Goal: Information Seeking & Learning: Check status

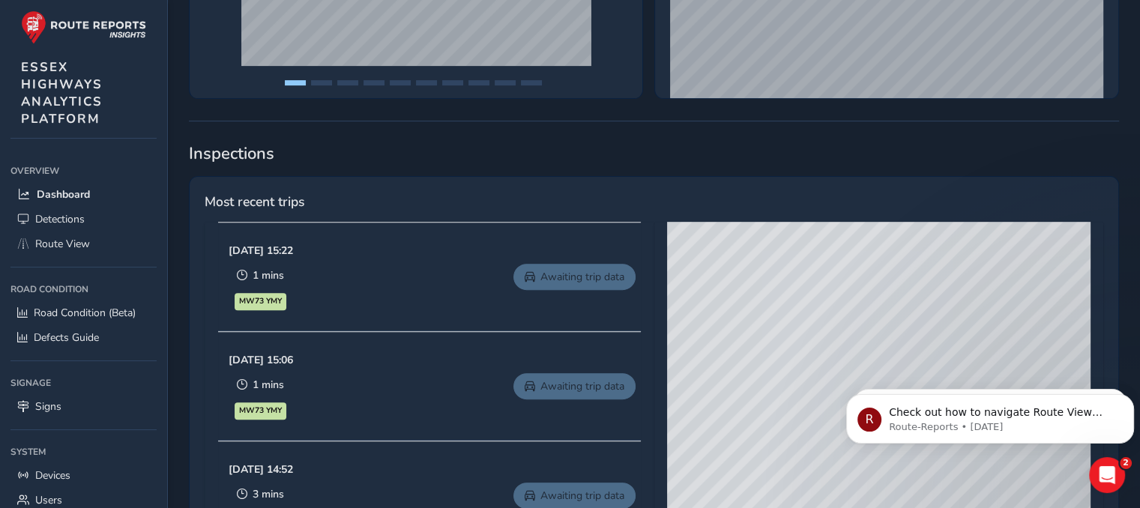
scroll to position [512, 0]
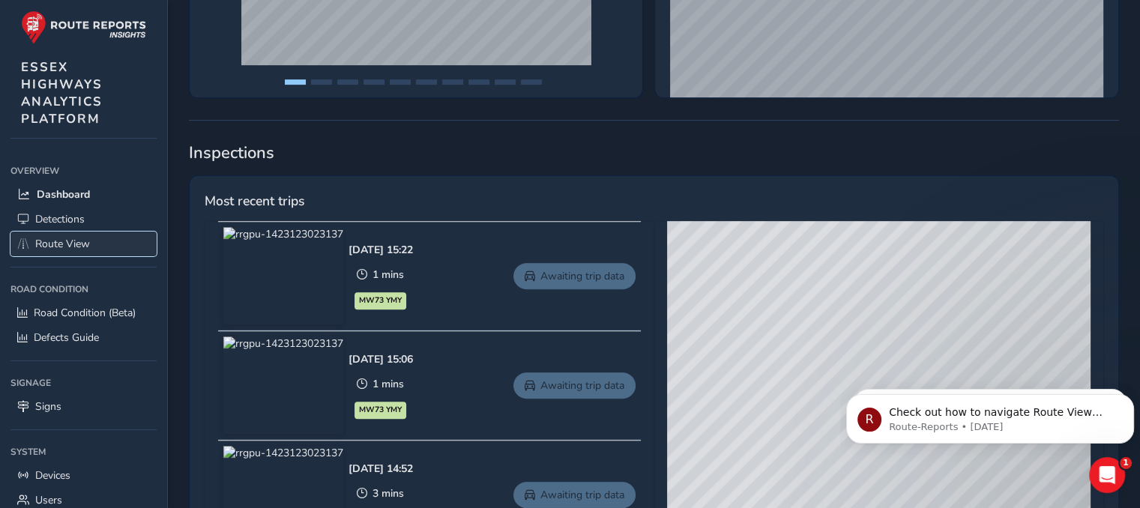
click at [70, 243] on span "Route View" at bounding box center [62, 244] width 55 height 14
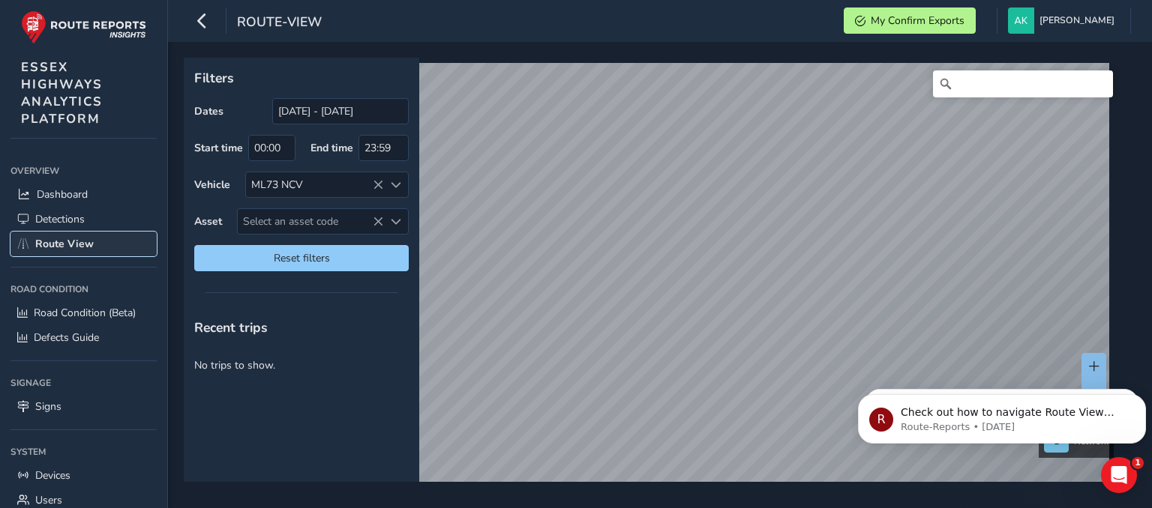
click at [70, 243] on span "Route View" at bounding box center [64, 244] width 58 height 14
click at [77, 212] on span "Detections" at bounding box center [59, 219] width 49 height 14
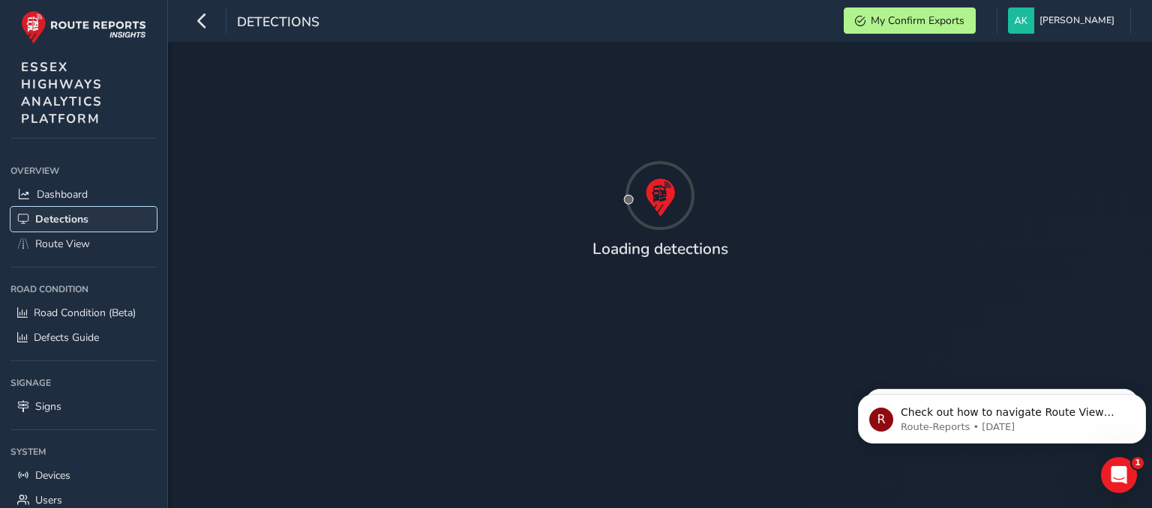
click at [77, 212] on span "Detections" at bounding box center [61, 219] width 53 height 14
drag, startPoint x: 996, startPoint y: 429, endPoint x: 1143, endPoint y: 400, distance: 150.4
click at [1134, 404] on div "R Check out how to navigate Route View here! Route-Reports • [DATE]" at bounding box center [1001, 419] width 265 height 30
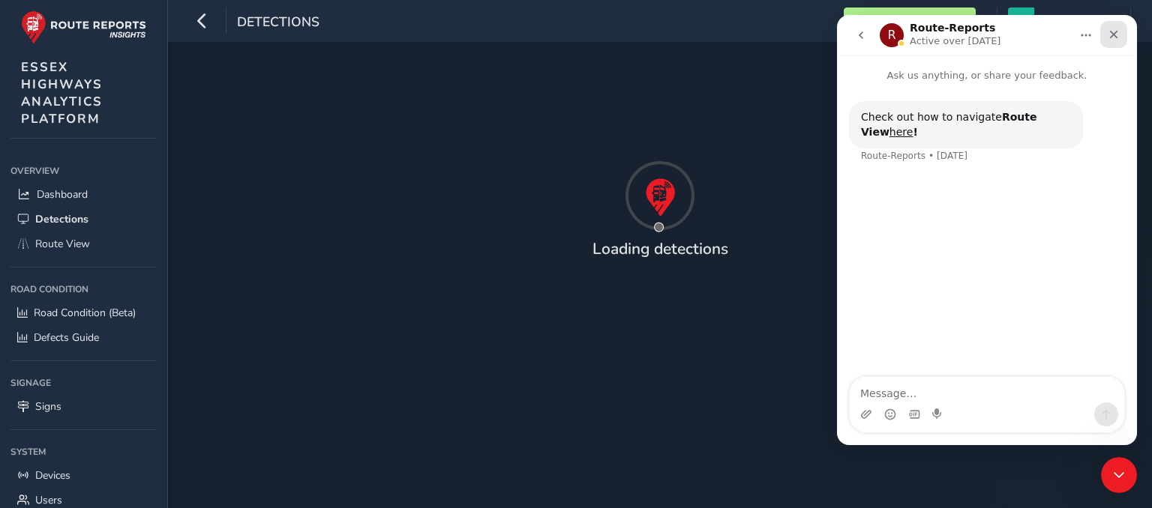
click at [1116, 28] on div "Close" at bounding box center [1113, 34] width 27 height 27
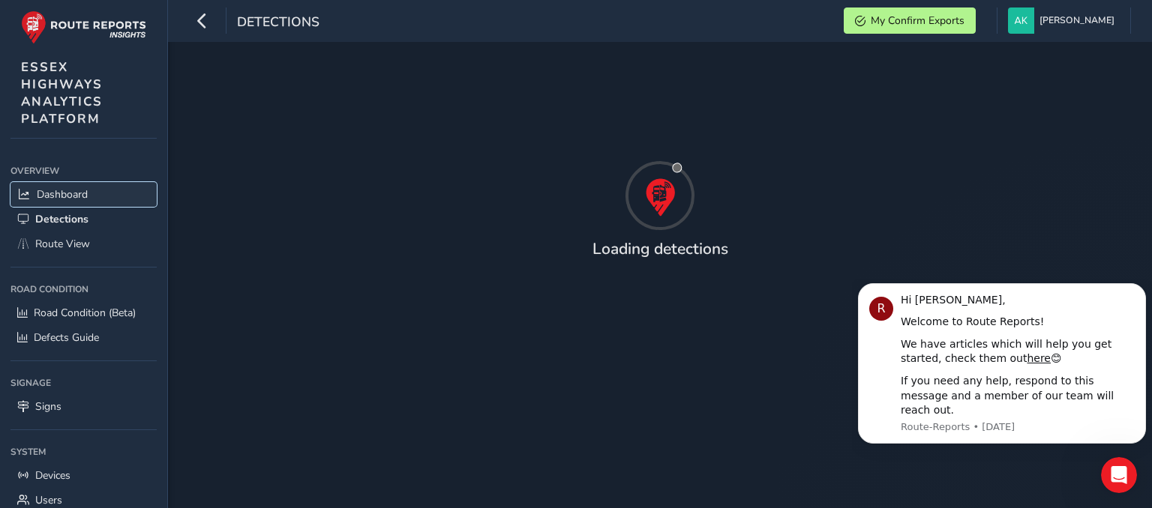
click at [69, 193] on span "Dashboard" at bounding box center [62, 194] width 51 height 14
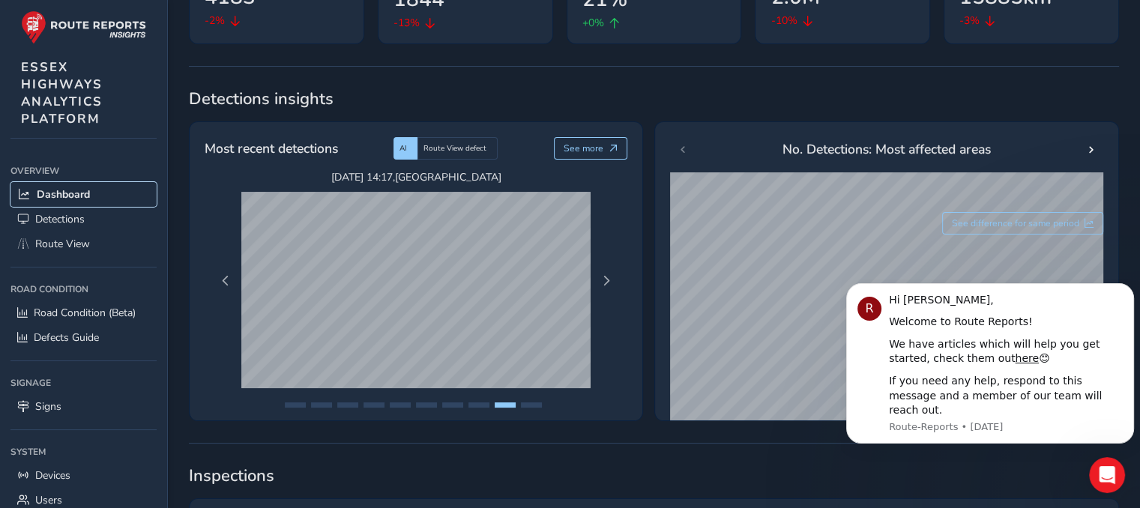
scroll to position [633, 0]
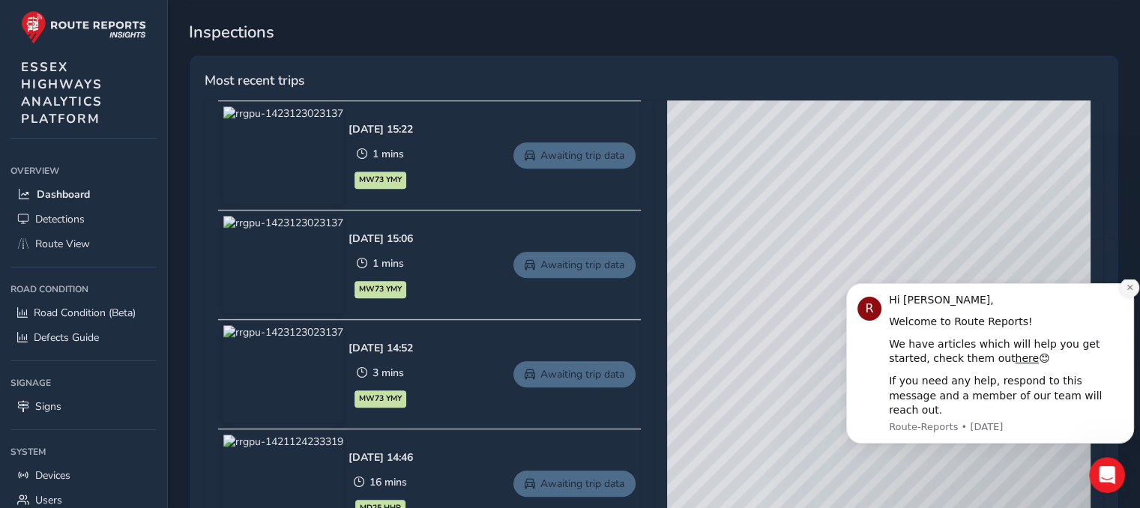
click at [1127, 292] on icon "Dismiss notification" at bounding box center [1130, 287] width 8 height 8
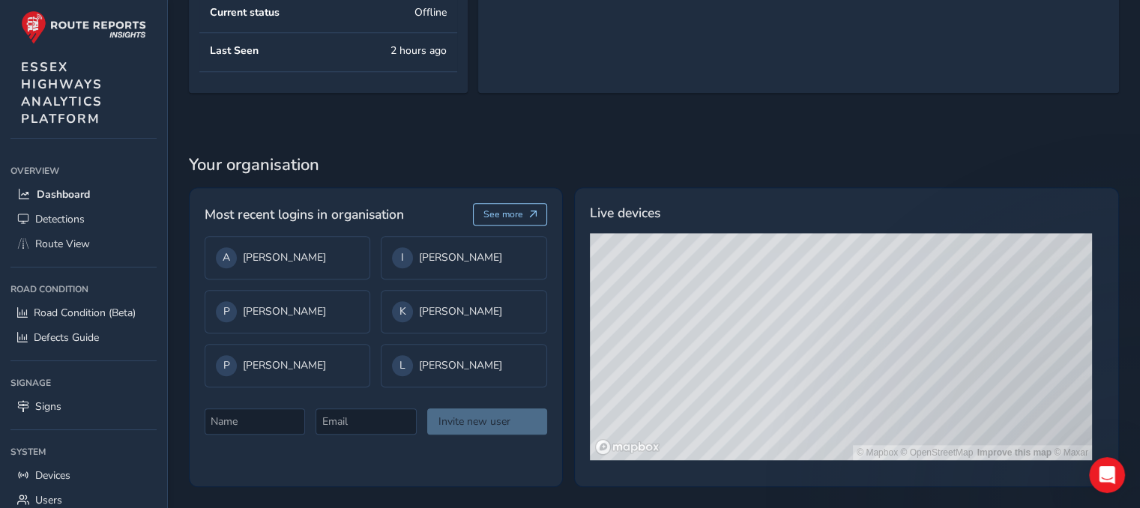
scroll to position [1572, 0]
drag, startPoint x: 261, startPoint y: 248, endPoint x: 407, endPoint y: 295, distance: 153.4
click at [407, 295] on div "K [PERSON_NAME]" at bounding box center [464, 311] width 166 height 43
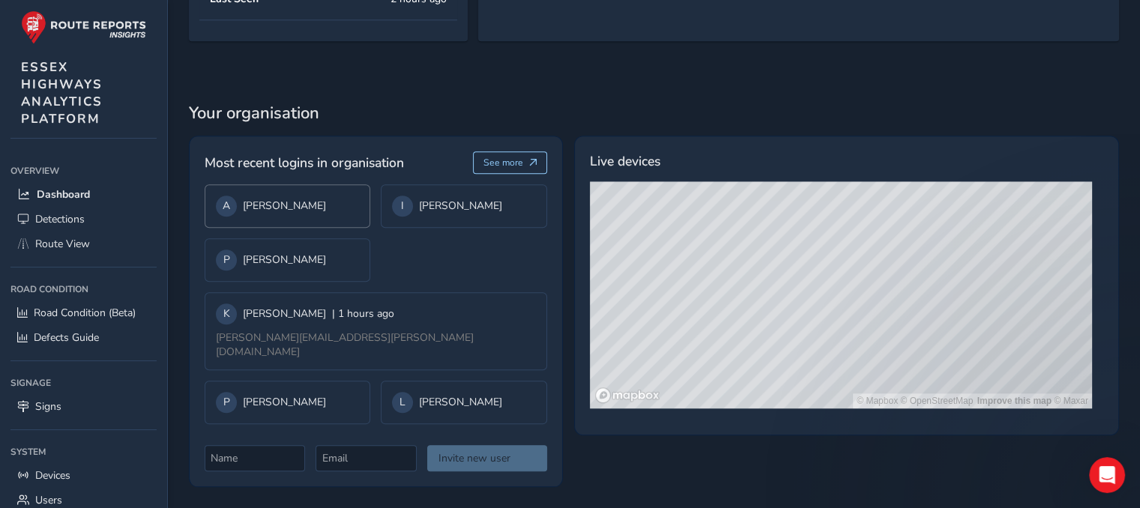
drag, startPoint x: 407, startPoint y: 295, endPoint x: 309, endPoint y: 250, distance: 108.0
drag, startPoint x: 309, startPoint y: 250, endPoint x: 208, endPoint y: 260, distance: 101.8
click at [208, 228] on div "A [PERSON_NAME]" at bounding box center [288, 205] width 166 height 43
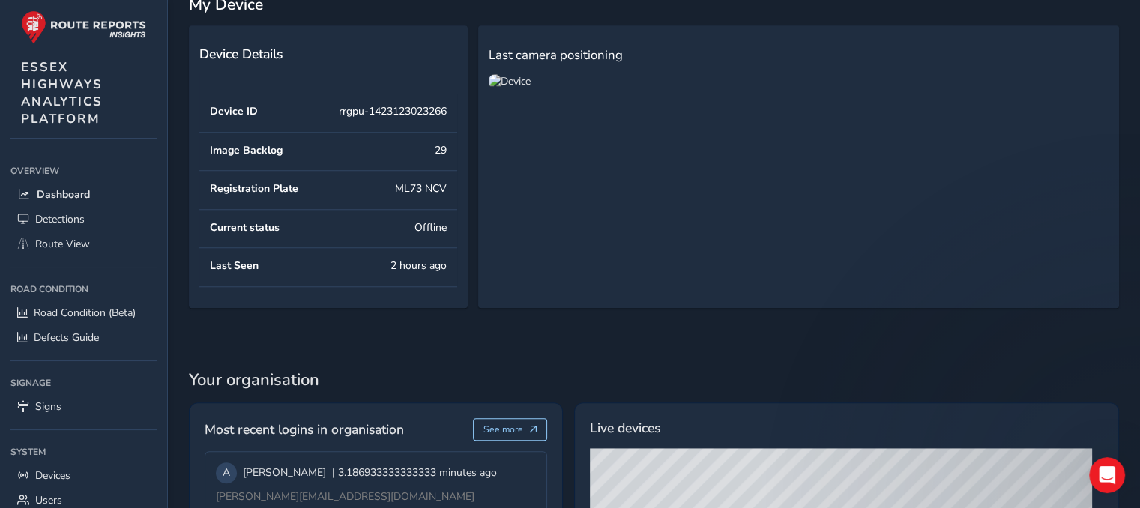
scroll to position [1246, 0]
drag, startPoint x: 766, startPoint y: 261, endPoint x: 574, endPoint y: 276, distance: 193.3
drag, startPoint x: 574, startPoint y: 276, endPoint x: 600, endPoint y: 227, distance: 55.4
click at [531, 89] on img at bounding box center [510, 82] width 42 height 14
click at [69, 232] on link "Route View" at bounding box center [83, 244] width 146 height 25
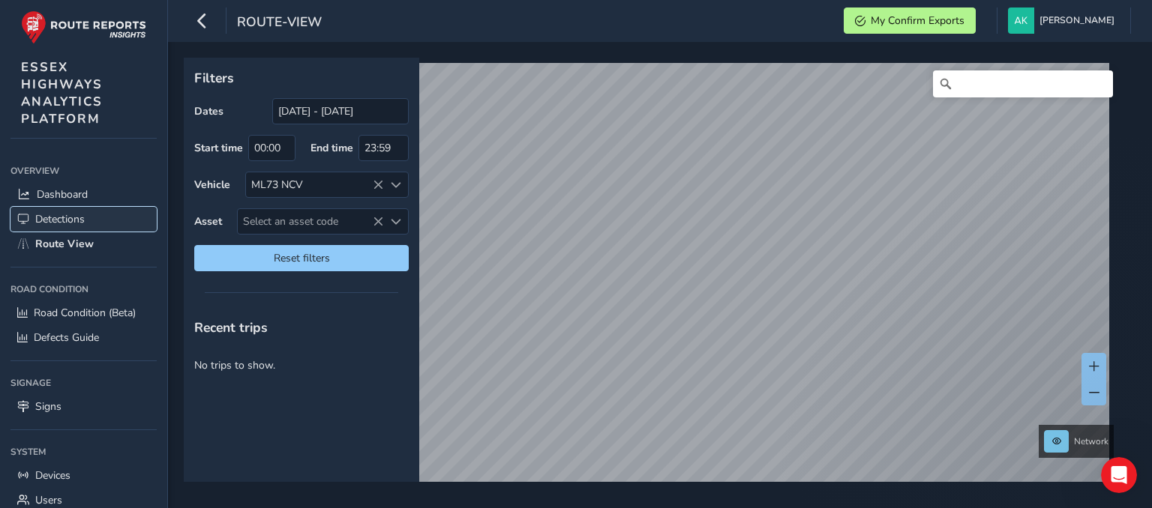
drag, startPoint x: 99, startPoint y: 212, endPoint x: 37, endPoint y: 211, distance: 62.2
click at [37, 212] on span "Detections" at bounding box center [59, 219] width 49 height 14
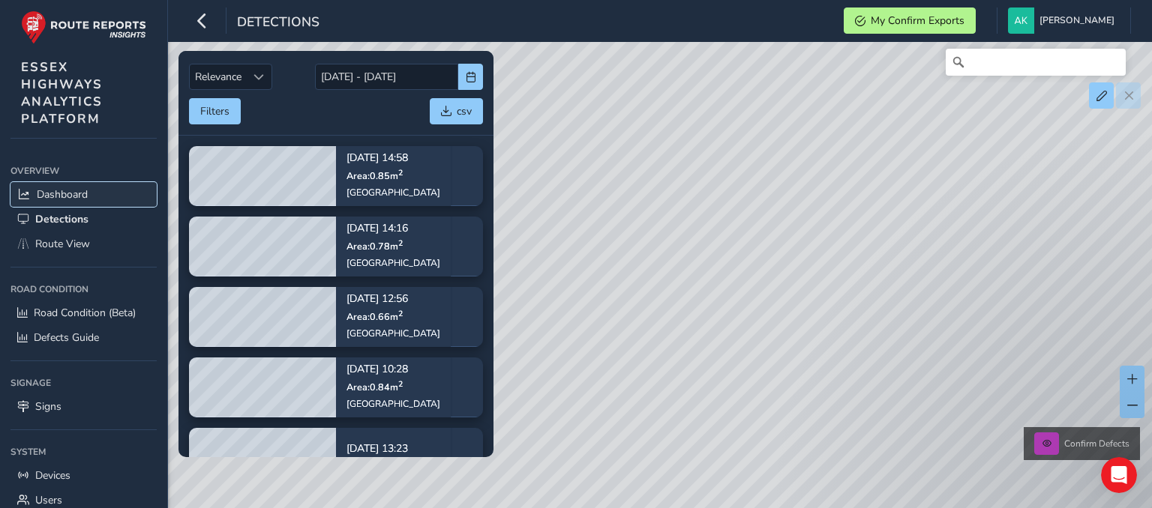
click at [78, 196] on span "Dashboard" at bounding box center [62, 194] width 51 height 14
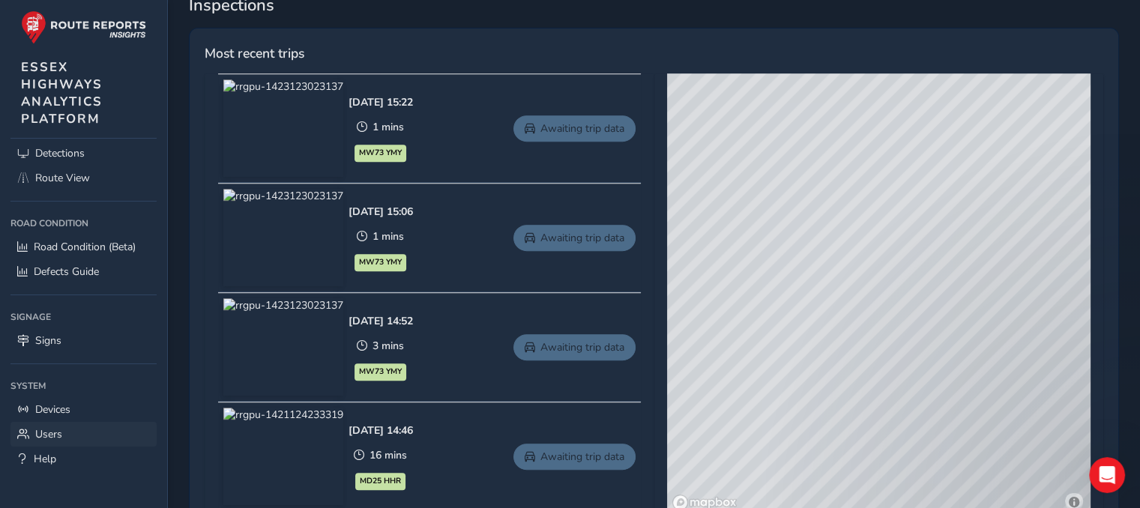
scroll to position [662, 0]
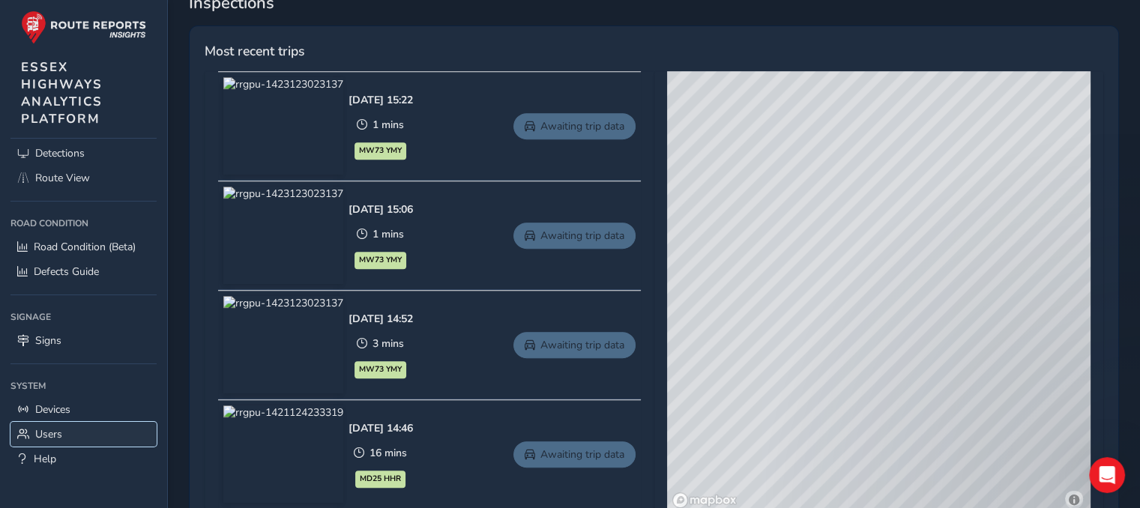
drag, startPoint x: 106, startPoint y: 436, endPoint x: 40, endPoint y: 435, distance: 66.7
click at [40, 435] on span "Users" at bounding box center [48, 434] width 27 height 14
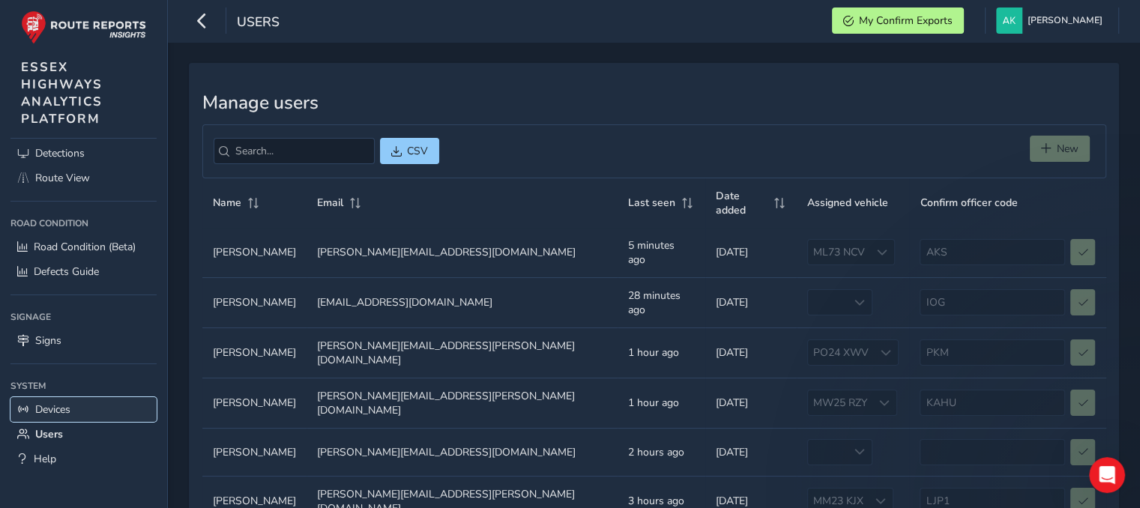
click at [61, 413] on span "Devices" at bounding box center [52, 410] width 35 height 14
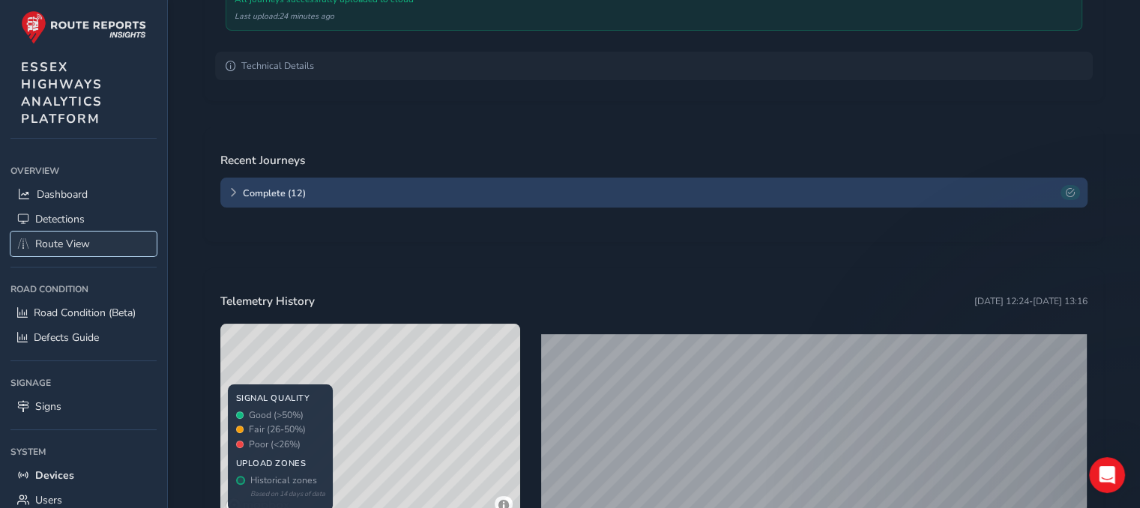
click at [52, 237] on span "Route View" at bounding box center [62, 244] width 55 height 14
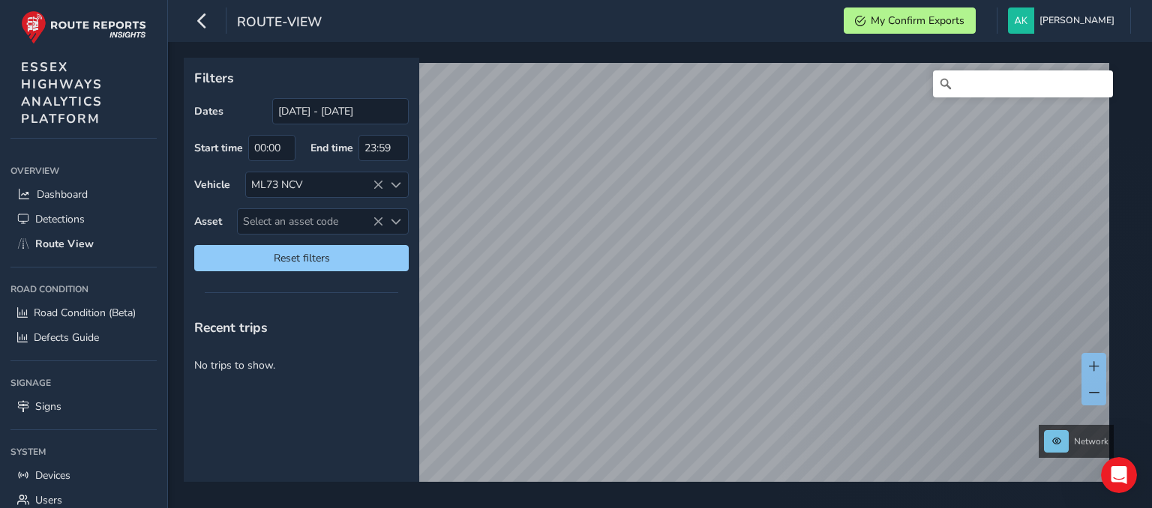
drag, startPoint x: 52, startPoint y: 236, endPoint x: 452, endPoint y: -103, distance: 525.0
click at [452, 0] on html "route-view My Confirm Exports [PERSON_NAME] Colour Scheme: Dark Dim Light Logou…" at bounding box center [576, 254] width 1152 height 508
click at [55, 184] on link "Dashboard" at bounding box center [83, 194] width 146 height 25
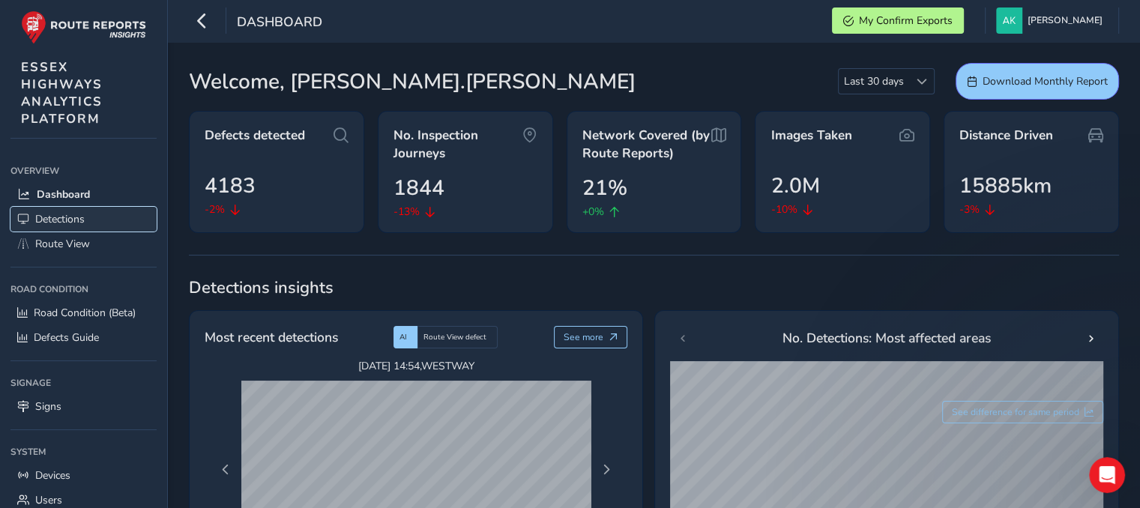
click at [71, 219] on span "Detections" at bounding box center [59, 219] width 49 height 14
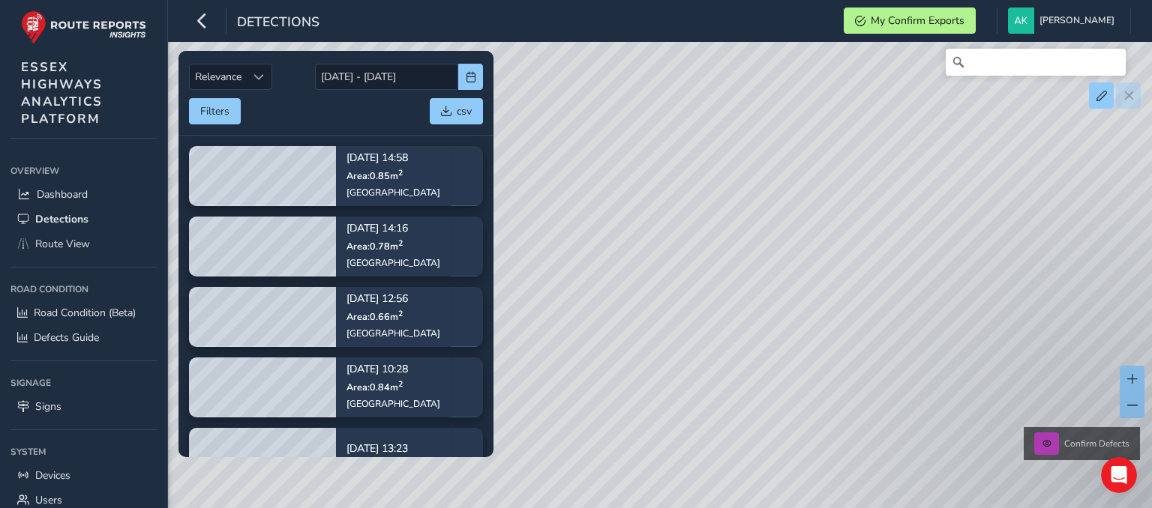
click at [758, 367] on div "Confirm Defects" at bounding box center [576, 254] width 1152 height 508
click at [67, 189] on span "Dashboard" at bounding box center [62, 194] width 51 height 14
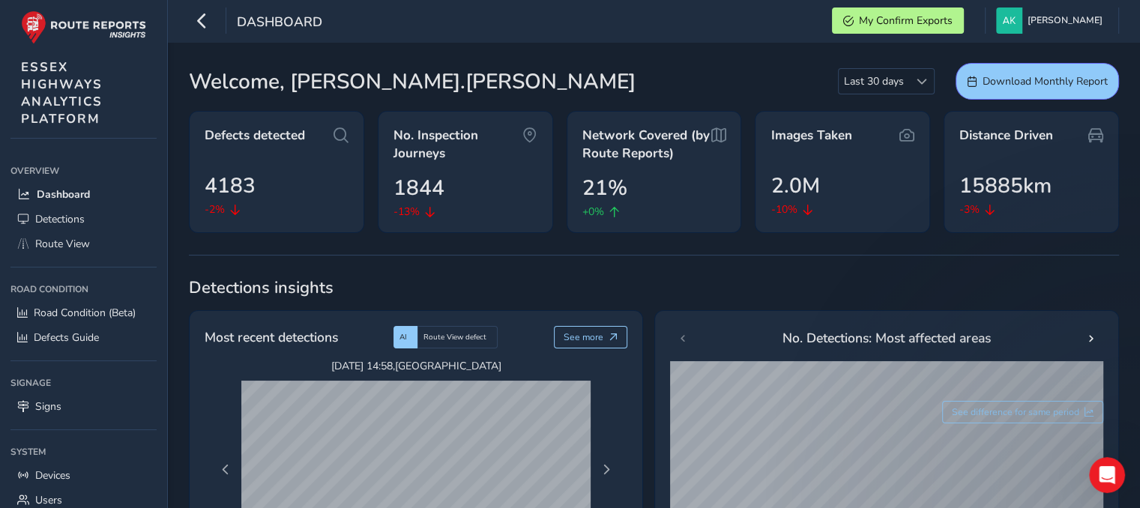
click at [182, 19] on div "Dashboard My Confirm Exports [PERSON_NAME] Colour Scheme: Dark Dim Light Logout" at bounding box center [654, 21] width 972 height 42
click at [189, 19] on button "button" at bounding box center [202, 20] width 26 height 26
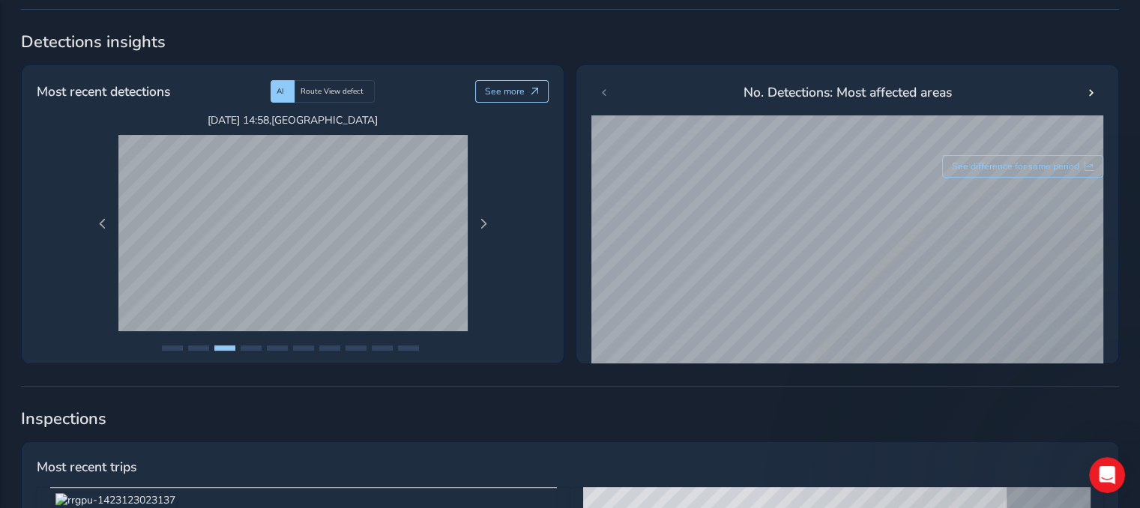
scroll to position [246, 0]
click at [509, 81] on button "See more" at bounding box center [512, 91] width 74 height 22
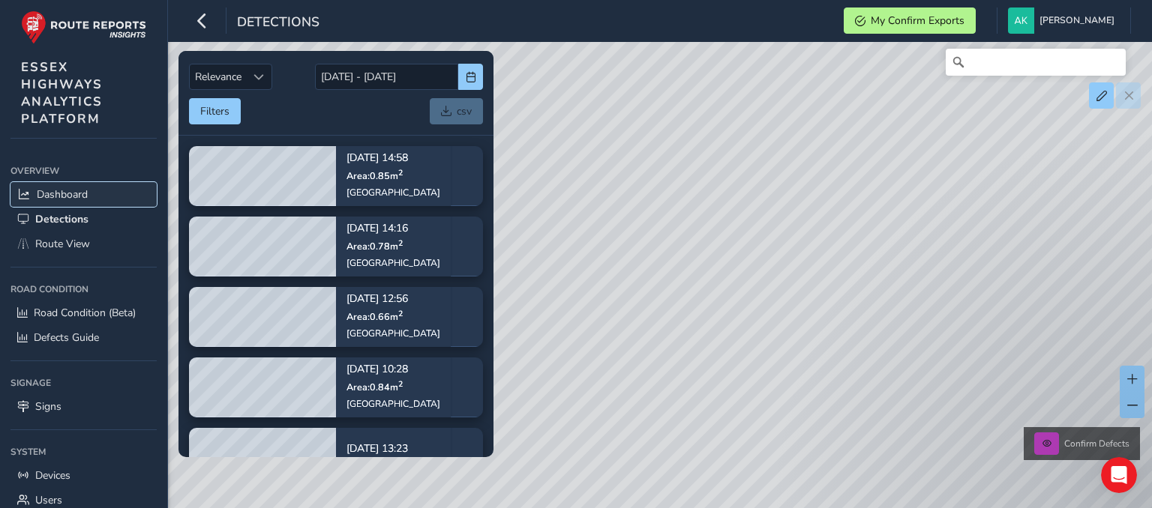
click at [54, 182] on link "Dashboard" at bounding box center [83, 194] width 146 height 25
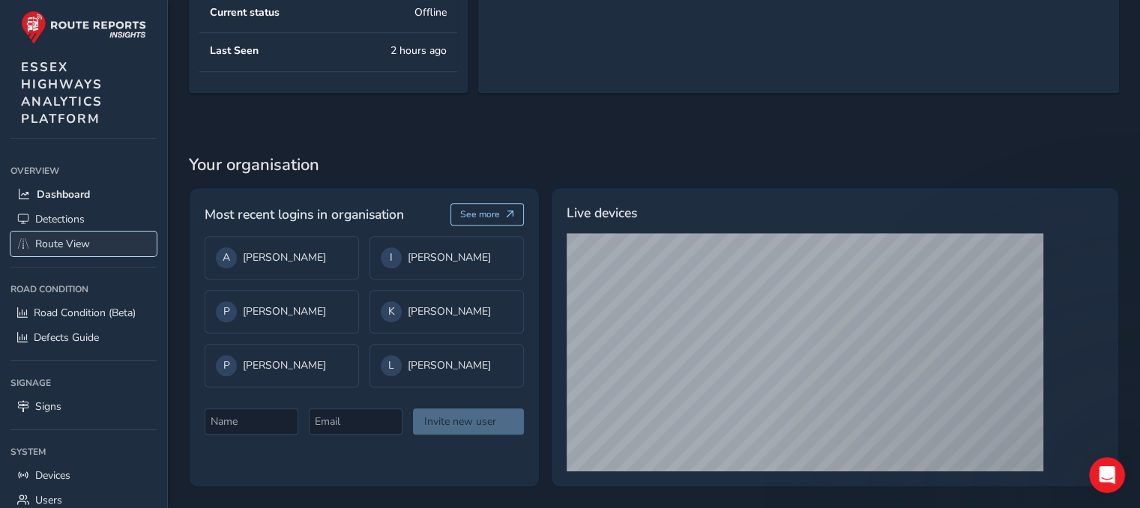
click at [51, 242] on span "Route View" at bounding box center [62, 244] width 55 height 14
